Goal: Go to known website: Access a specific website the user already knows

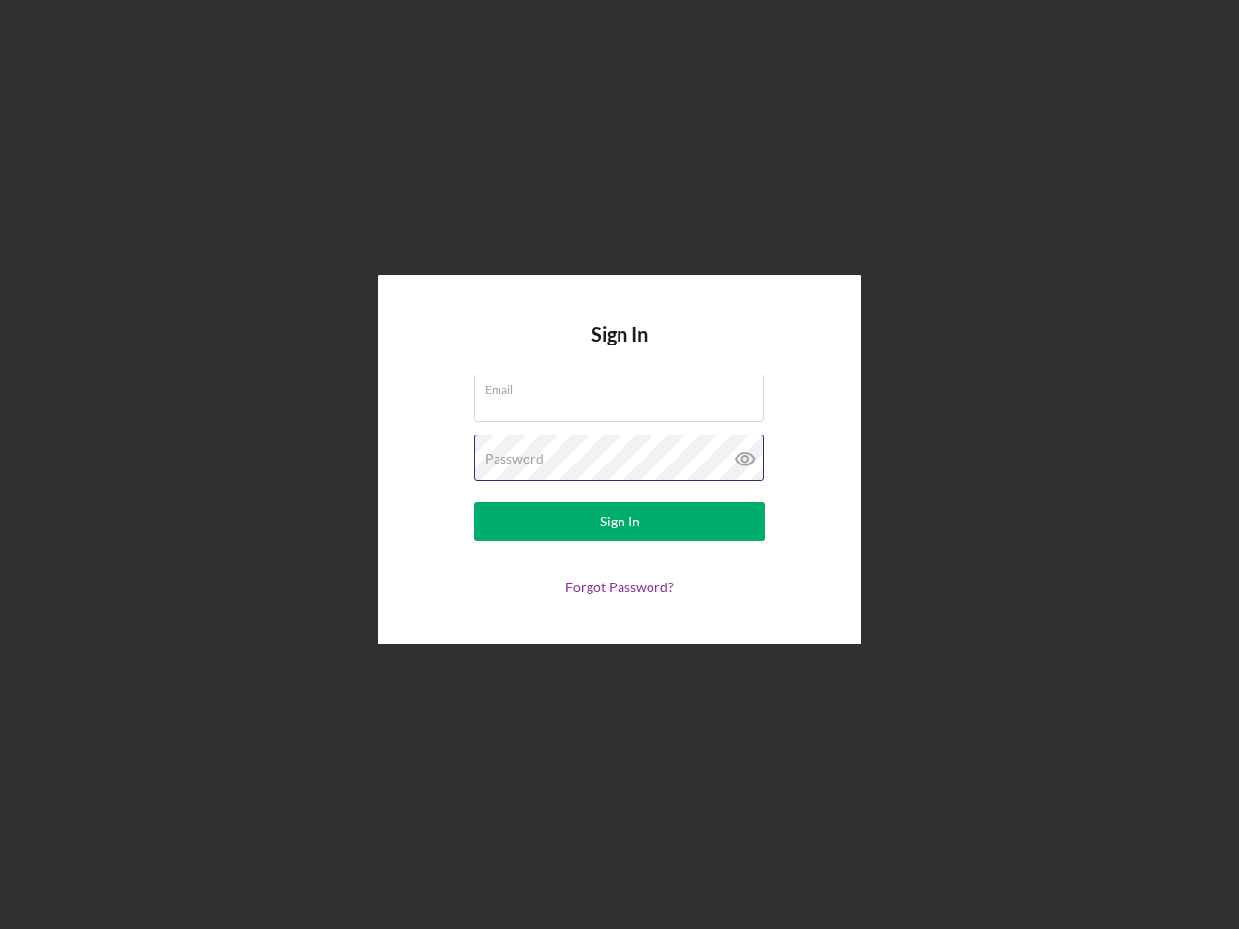
click at [619, 464] on div "Password" at bounding box center [619, 458] width 290 height 48
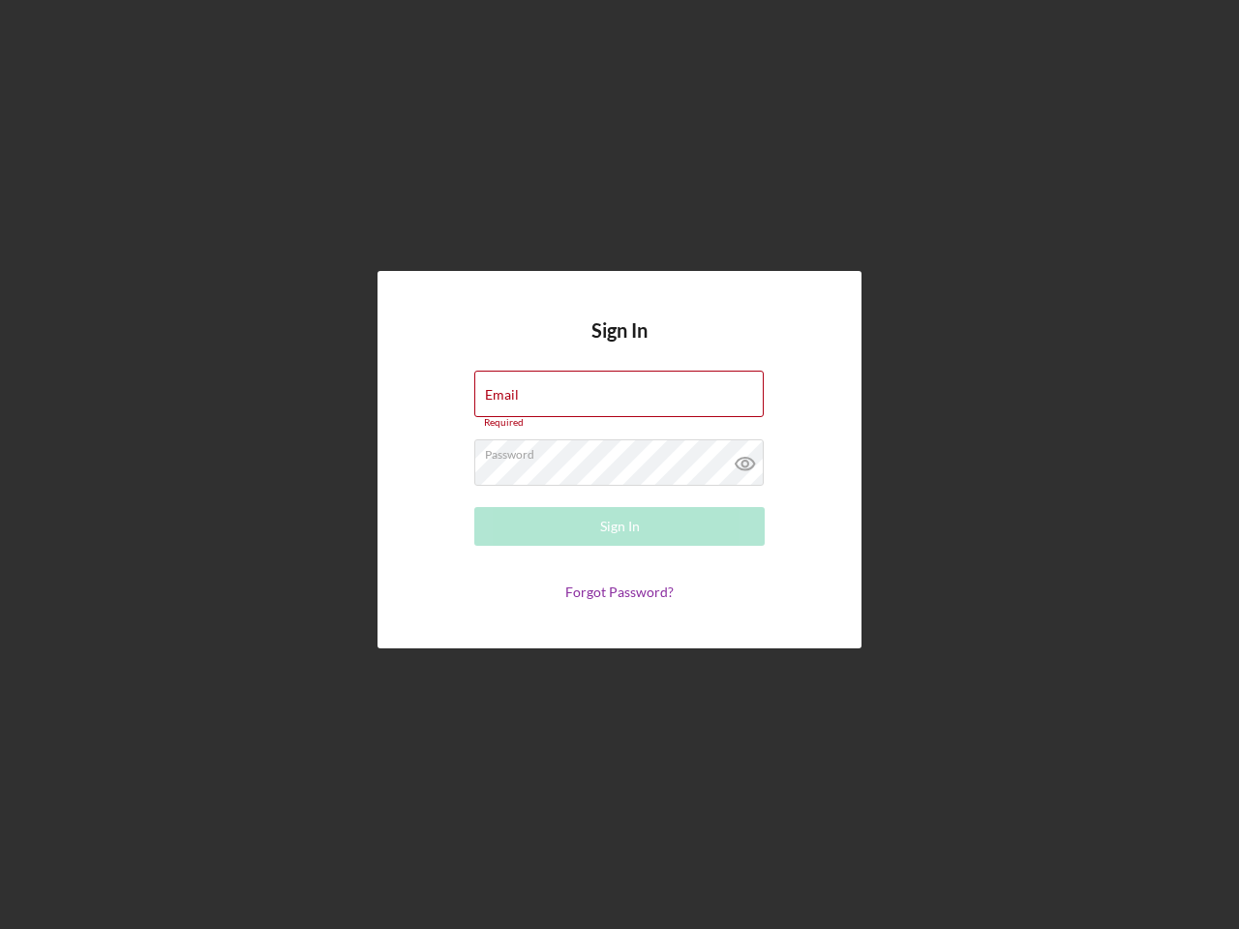
click at [745, 459] on icon at bounding box center [745, 463] width 48 height 48
